Goal: Task Accomplishment & Management: Use online tool/utility

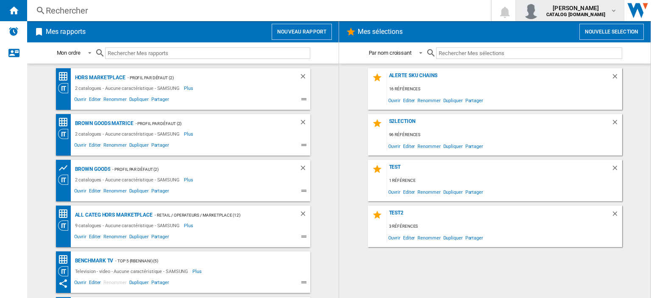
click at [589, 6] on span "[PERSON_NAME]" at bounding box center [576, 8] width 59 height 8
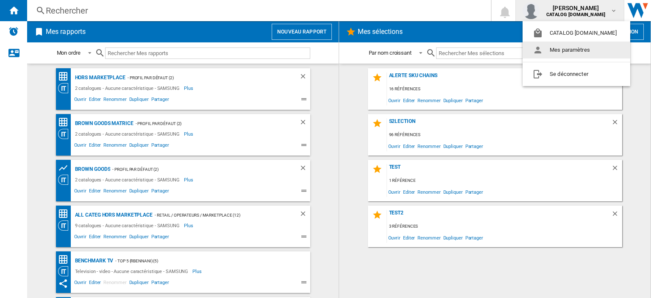
click at [565, 54] on button "Mes paramètres" at bounding box center [577, 50] width 108 height 17
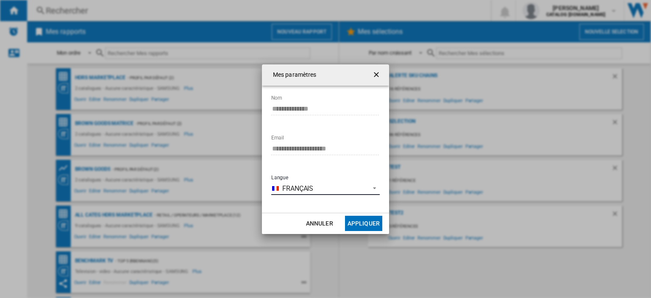
click at [321, 183] on md-select-value "Français" at bounding box center [325, 188] width 109 height 13
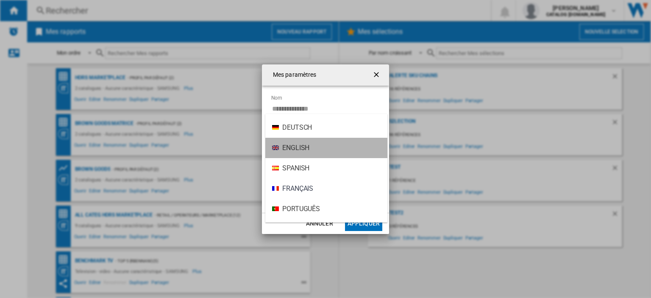
click at [319, 143] on md-option "English" at bounding box center [326, 148] width 122 height 20
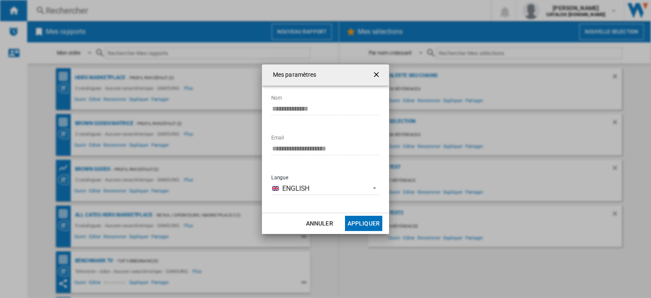
click at [355, 216] on button "Appliquer" at bounding box center [363, 223] width 37 height 15
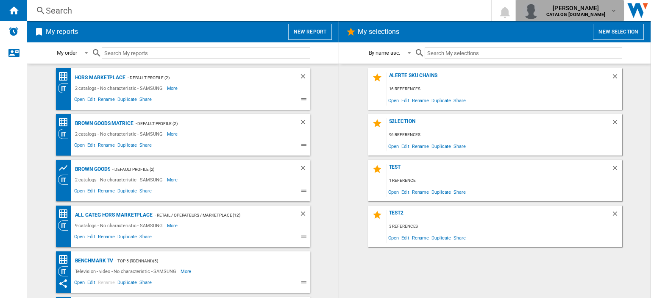
click at [600, 15] on b "CATALOG [DOMAIN_NAME]" at bounding box center [576, 15] width 59 height 6
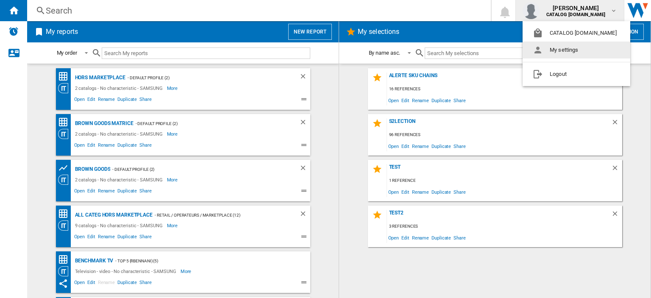
click at [562, 52] on button "My settings" at bounding box center [577, 50] width 108 height 17
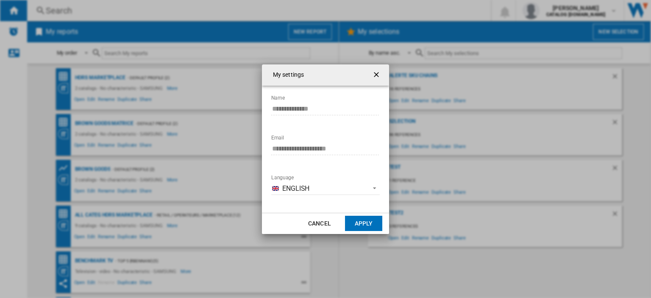
click at [290, 206] on md-dialog-content "**********" at bounding box center [325, 149] width 127 height 127
click at [290, 188] on span "English" at bounding box center [323, 188] width 83 height 9
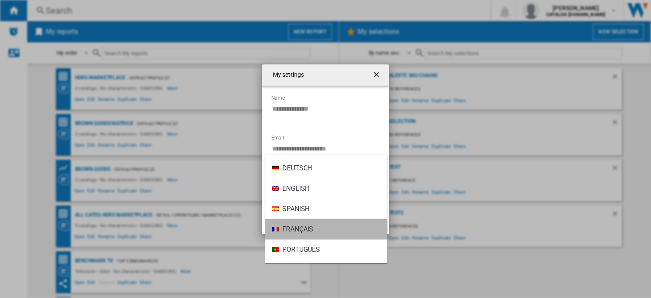
click at [292, 225] on span "Français" at bounding box center [297, 229] width 31 height 9
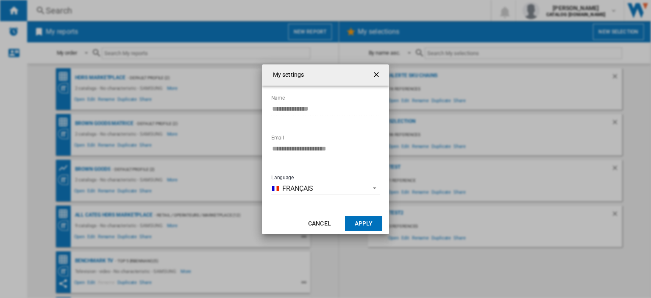
click at [370, 225] on button "Apply" at bounding box center [363, 223] width 37 height 15
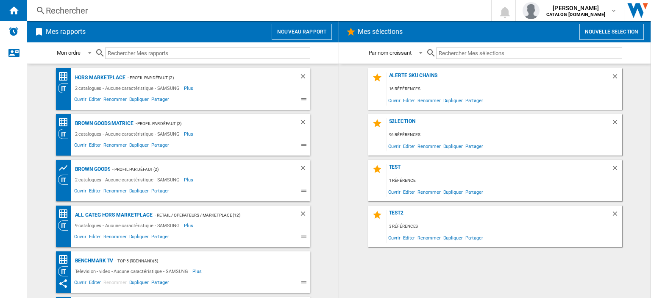
click at [112, 76] on div "Hors Marketplace" at bounding box center [99, 78] width 53 height 11
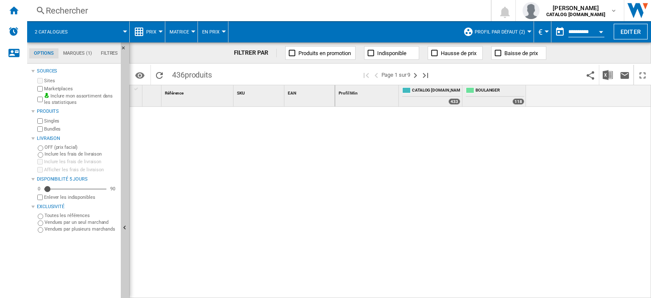
click at [517, 32] on span "Profil par défaut (2)" at bounding box center [500, 32] width 50 height 6
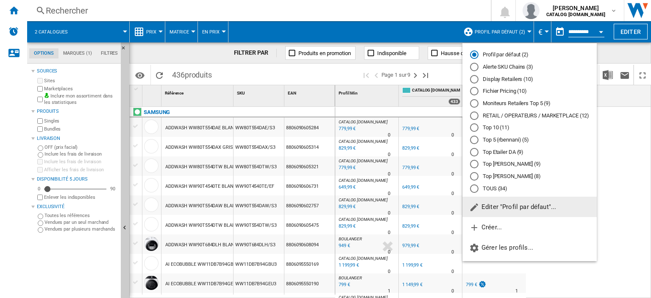
click at [473, 152] on div "Top Etailer DA (9)" at bounding box center [474, 152] width 8 height 8
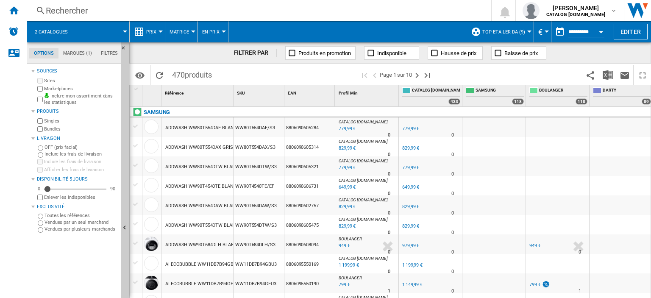
click at [497, 31] on span "Top Etailer DA (9)" at bounding box center [504, 32] width 43 height 6
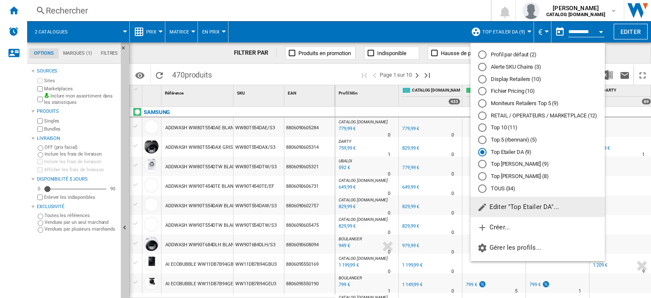
click at [497, 152] on md-radio-button "Top Etailer DA (9)" at bounding box center [537, 152] width 119 height 8
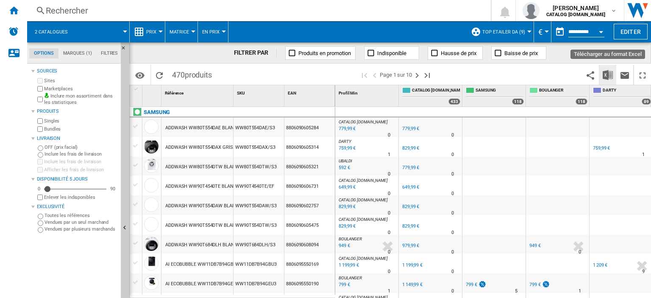
click at [606, 77] on img "Télécharger au format Excel" at bounding box center [608, 75] width 10 height 10
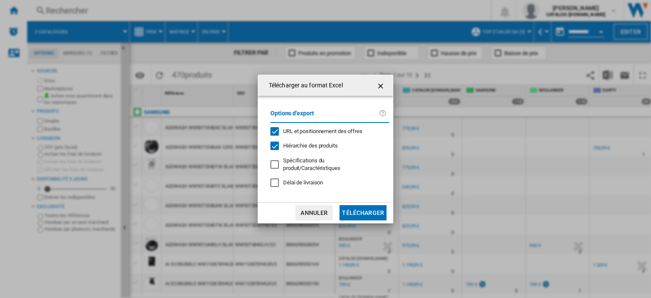
click at [377, 86] on ng-md-icon "getI18NText('BUTTONS.CLOSE_DIALOG')" at bounding box center [382, 86] width 10 height 10
